Goal: Task Accomplishment & Management: Use online tool/utility

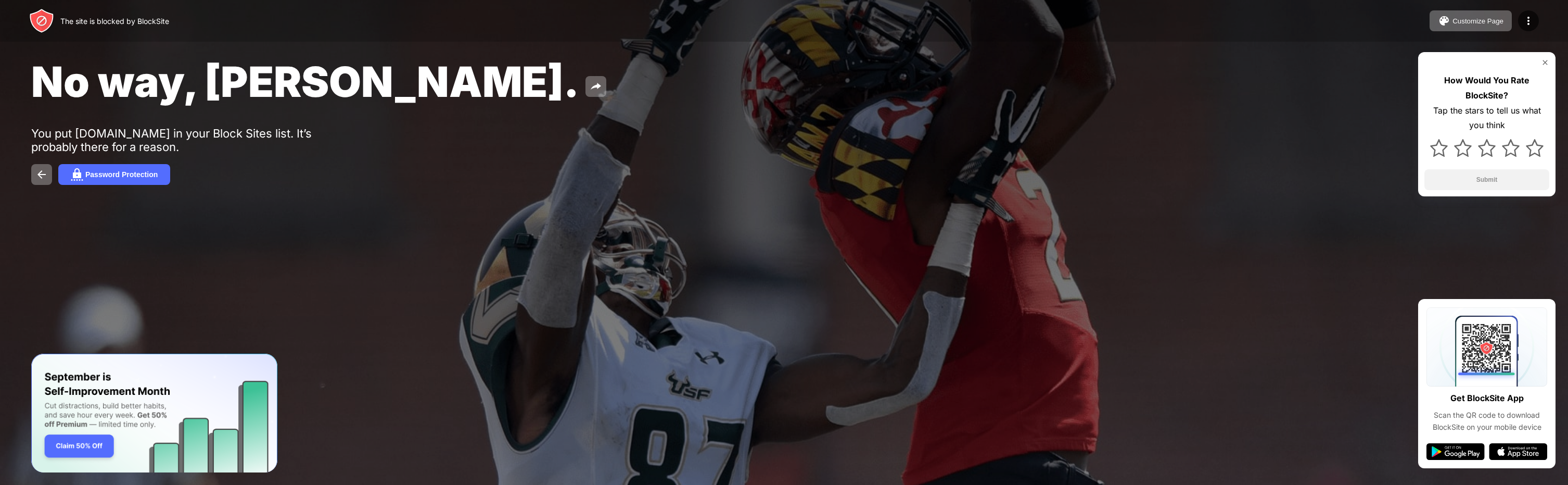
click at [476, 110] on div "No way, [PERSON_NAME]. You put [DOMAIN_NAME] in your Block Sites list. It’s pro…" at bounding box center [784, 120] width 1568 height 241
